Goal: Task Accomplishment & Management: Manage account settings

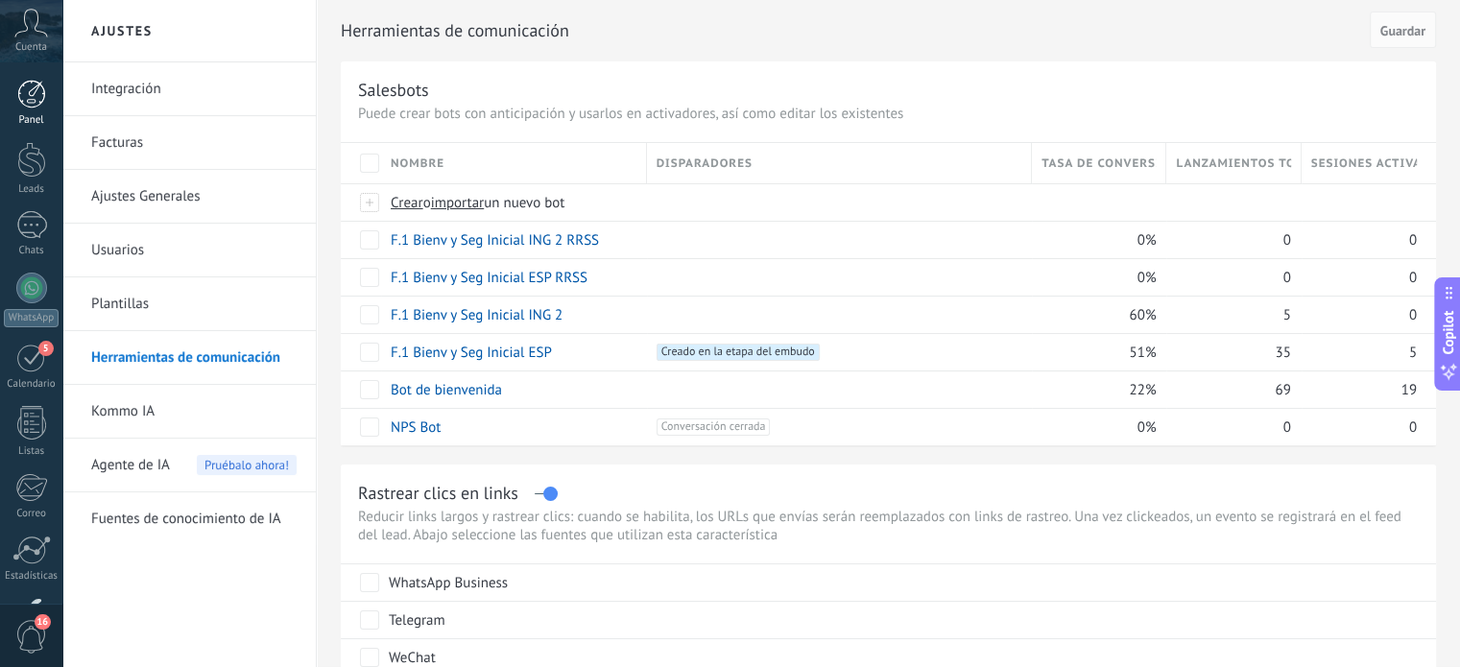
click at [30, 113] on link "Panel" at bounding box center [31, 103] width 62 height 47
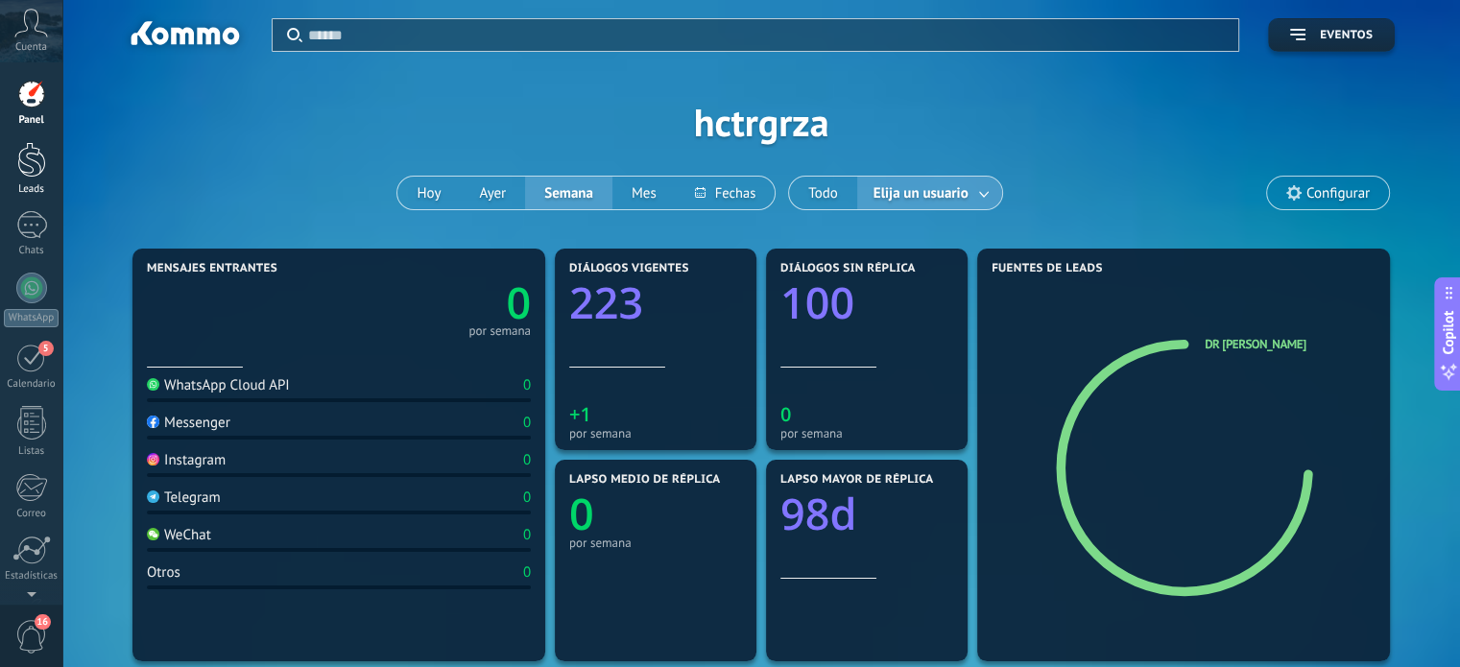
click at [31, 155] on div at bounding box center [31, 160] width 29 height 36
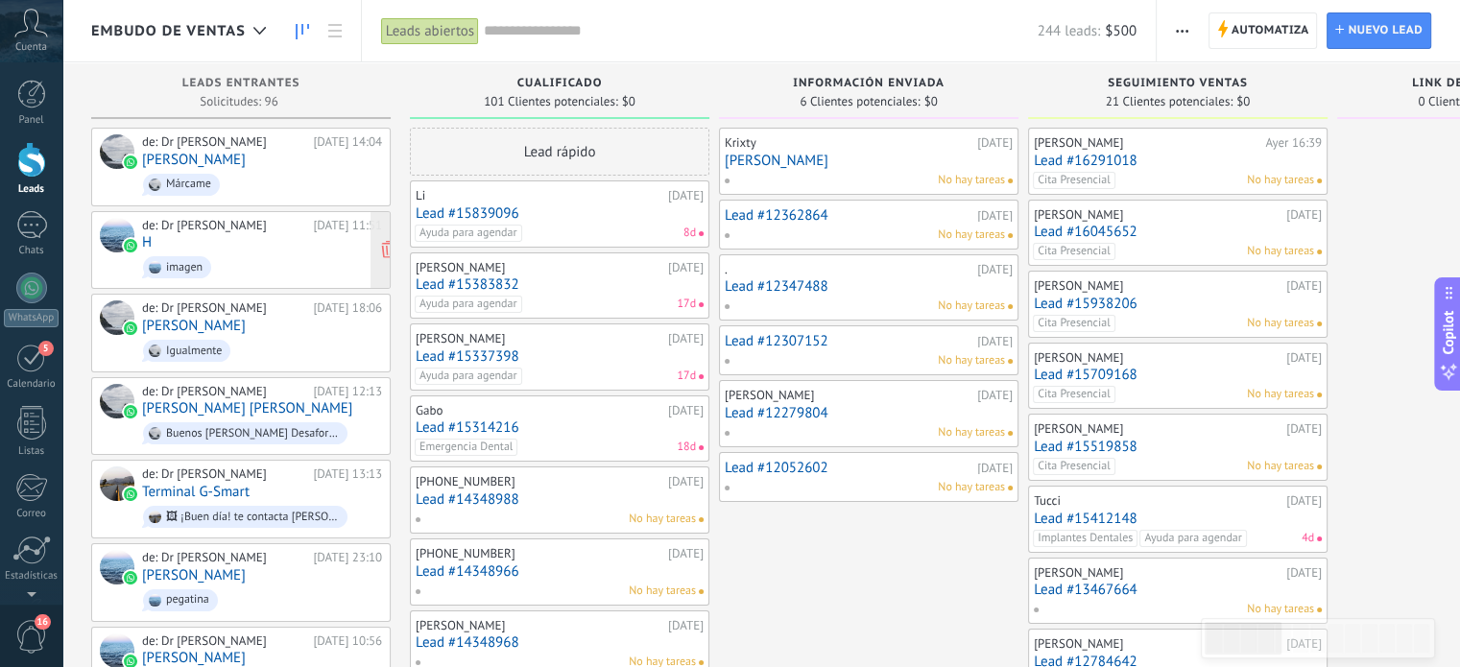
click at [237, 259] on span "imagen" at bounding box center [262, 267] width 240 height 30
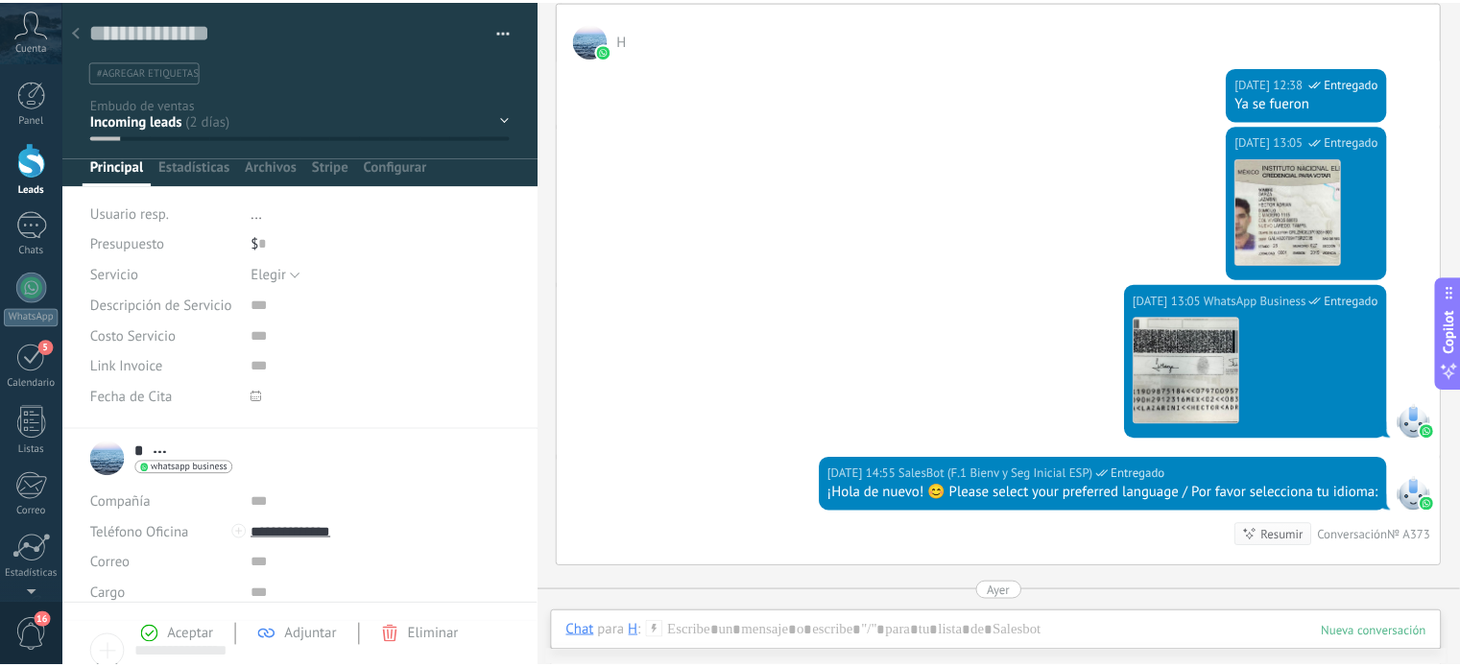
scroll to position [1217, 0]
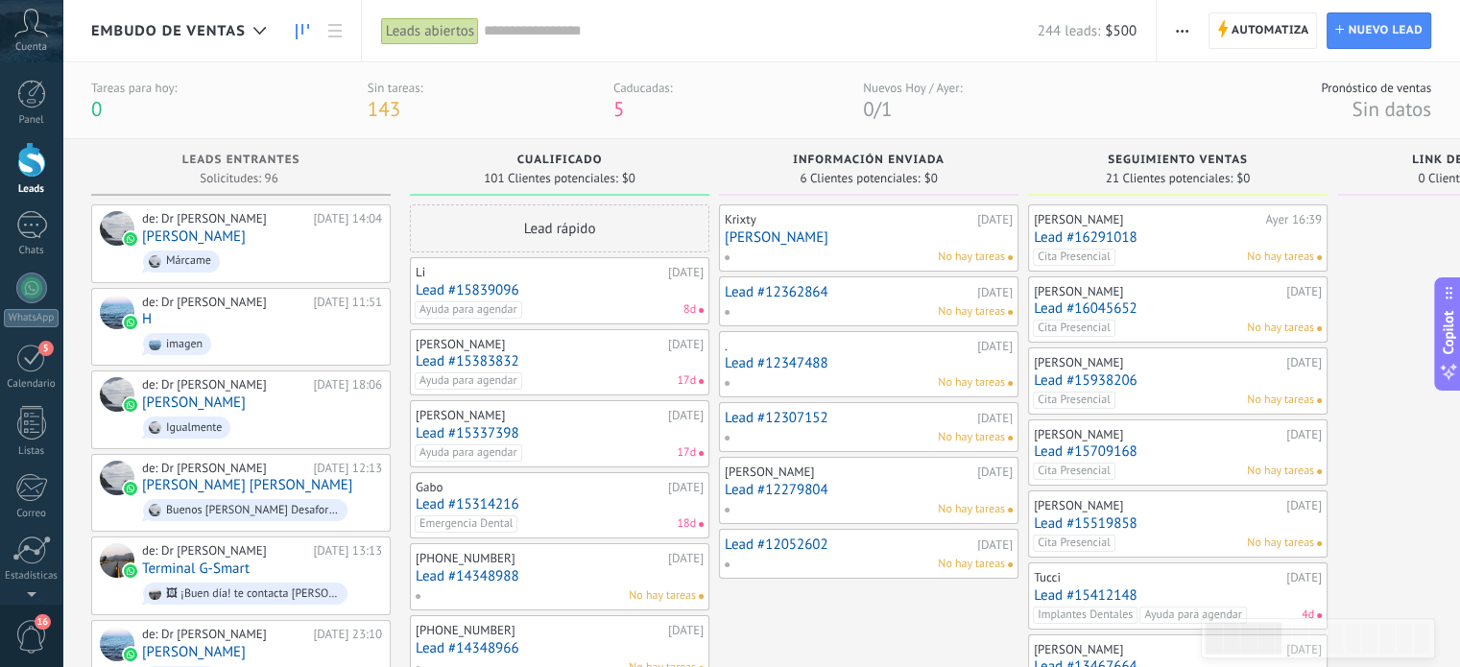
click at [1180, 237] on link "Lead #16291018" at bounding box center [1178, 237] width 288 height 16
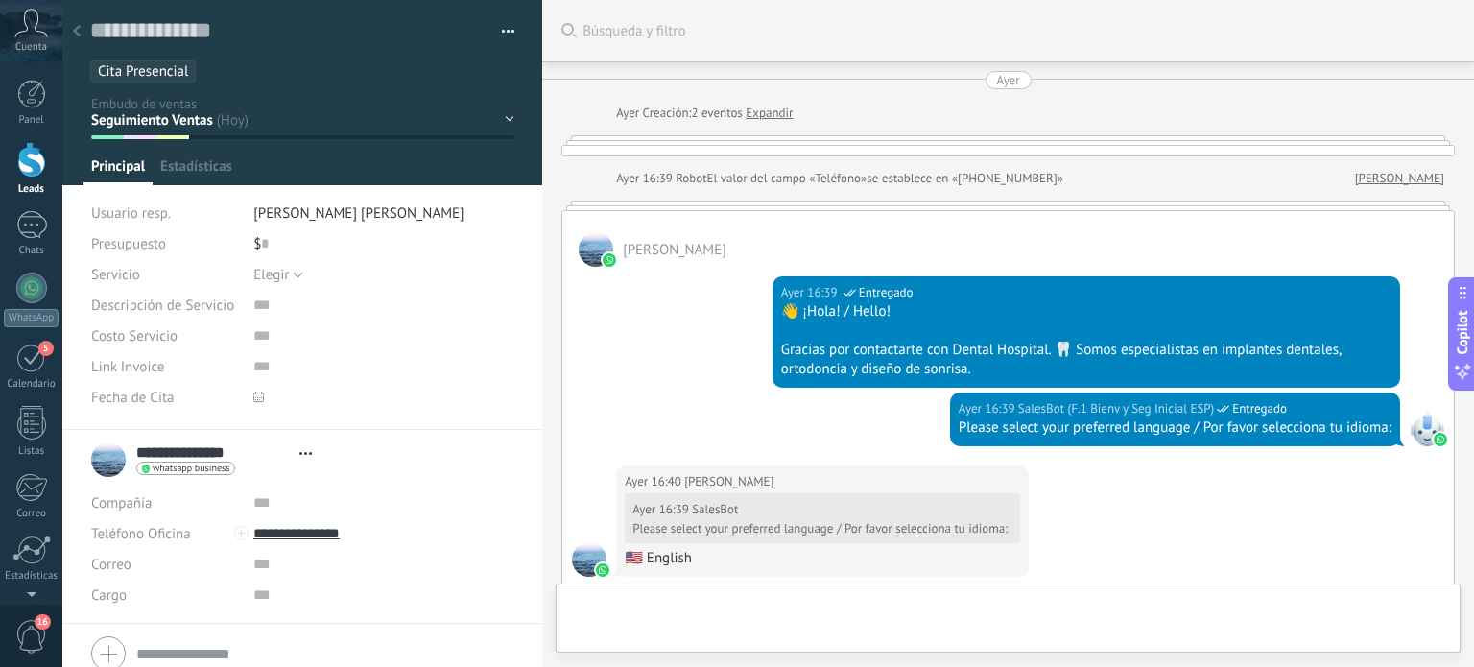
type textarea "**********"
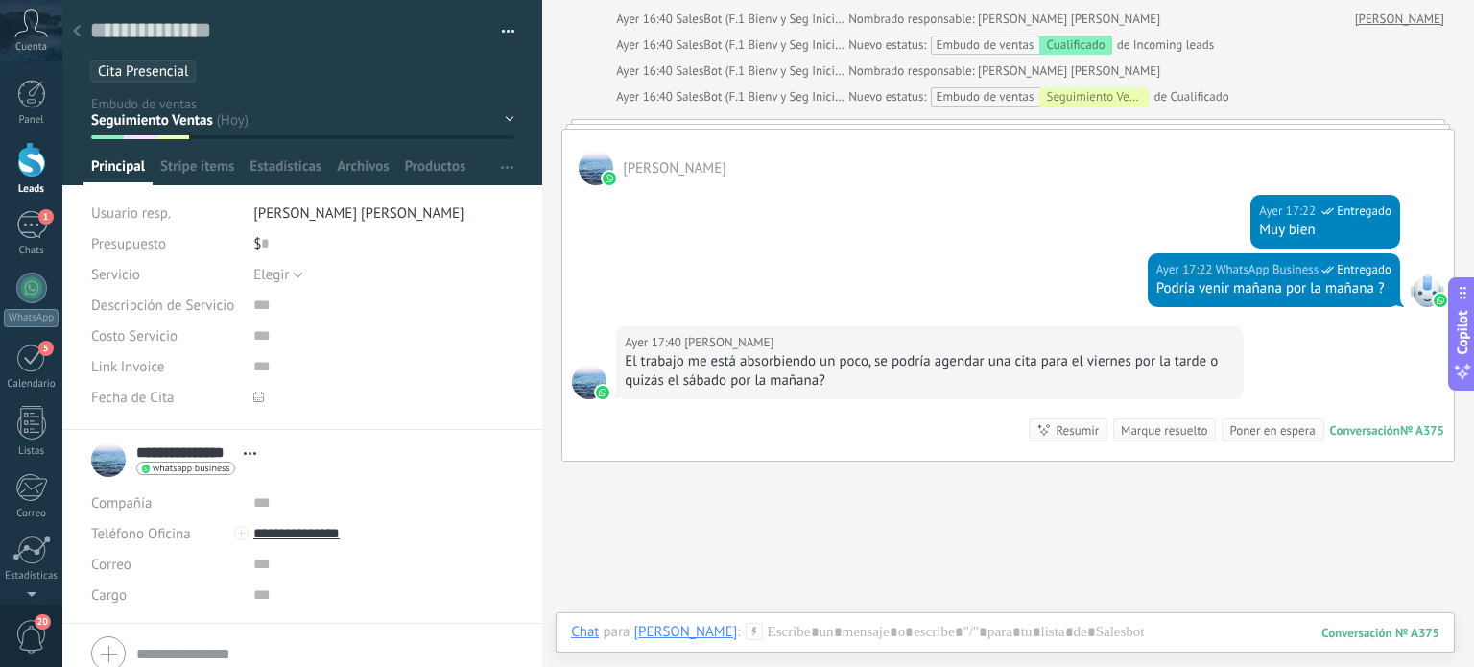
scroll to position [1274, 0]
